Goal: Download file/media

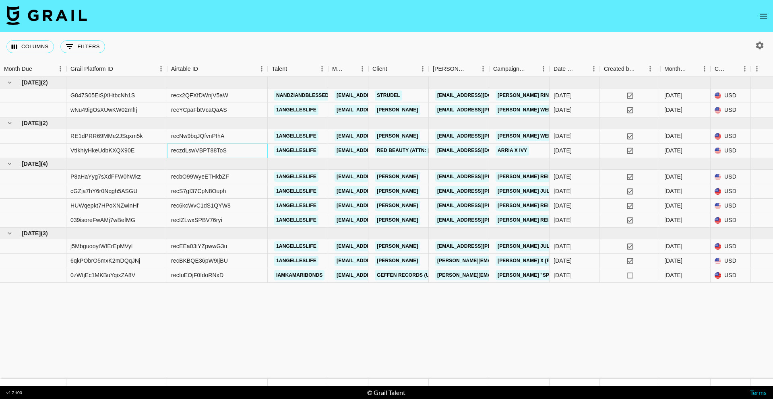
click at [229, 151] on div "reczdLswVBPT88ToS" at bounding box center [217, 151] width 101 height 14
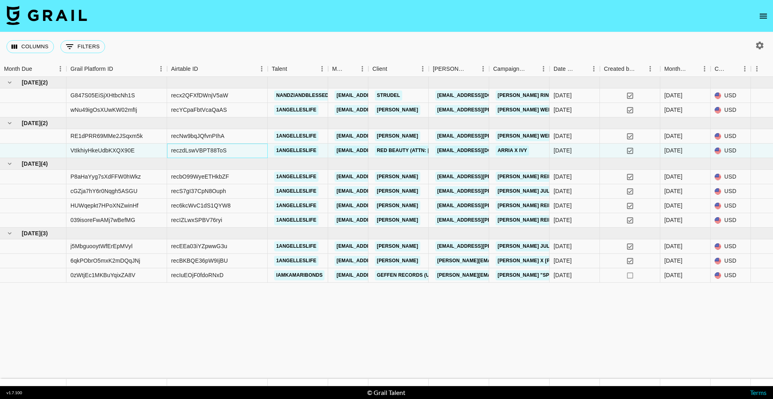
click at [229, 151] on div "reczdLswVBPT88ToS" at bounding box center [217, 151] width 101 height 14
click at [213, 149] on div "reczdLswVBPT88ToS" at bounding box center [199, 150] width 56 height 8
copy div "reczdLswVBPT88ToS"
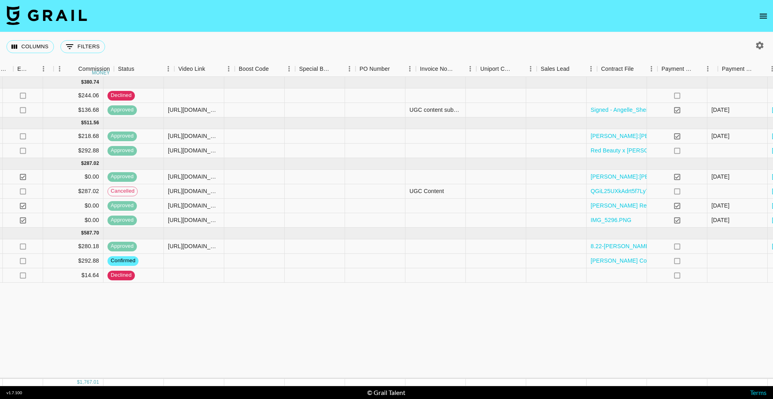
scroll to position [0, 982]
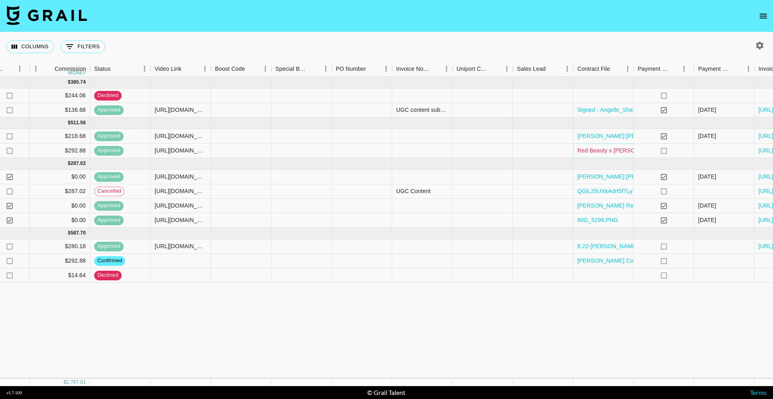
click at [614, 152] on link "Red Beauty x [PERSON_NAME] Partnership Contract_Signed.pdf" at bounding box center [661, 150] width 169 height 8
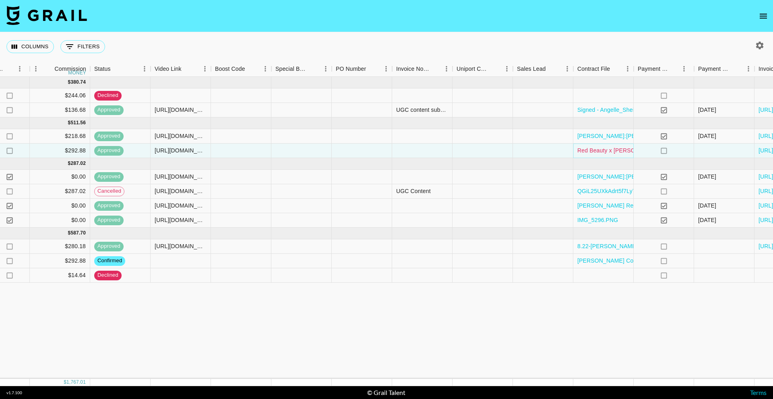
scroll to position [0, 1056]
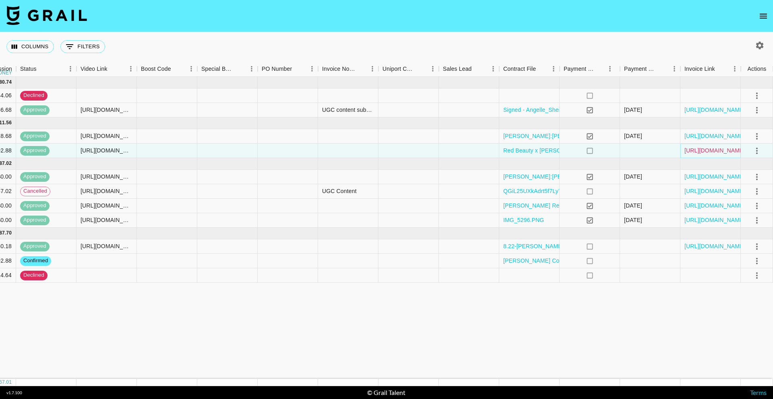
click at [705, 154] on link "[URL][DOMAIN_NAME]" at bounding box center [714, 150] width 61 height 8
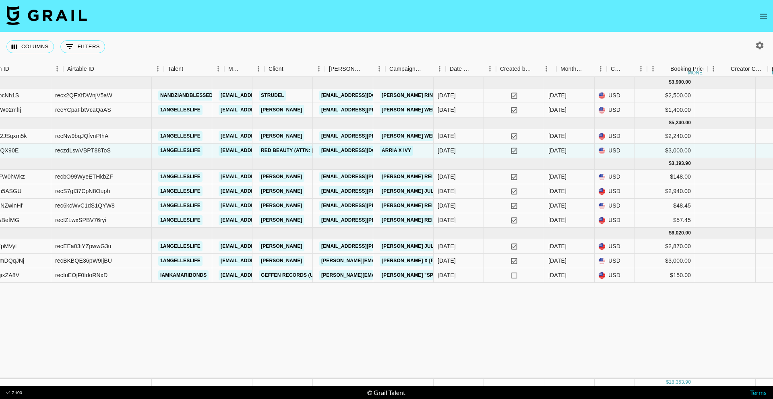
scroll to position [0, 0]
